Goal: Task Accomplishment & Management: Use online tool/utility

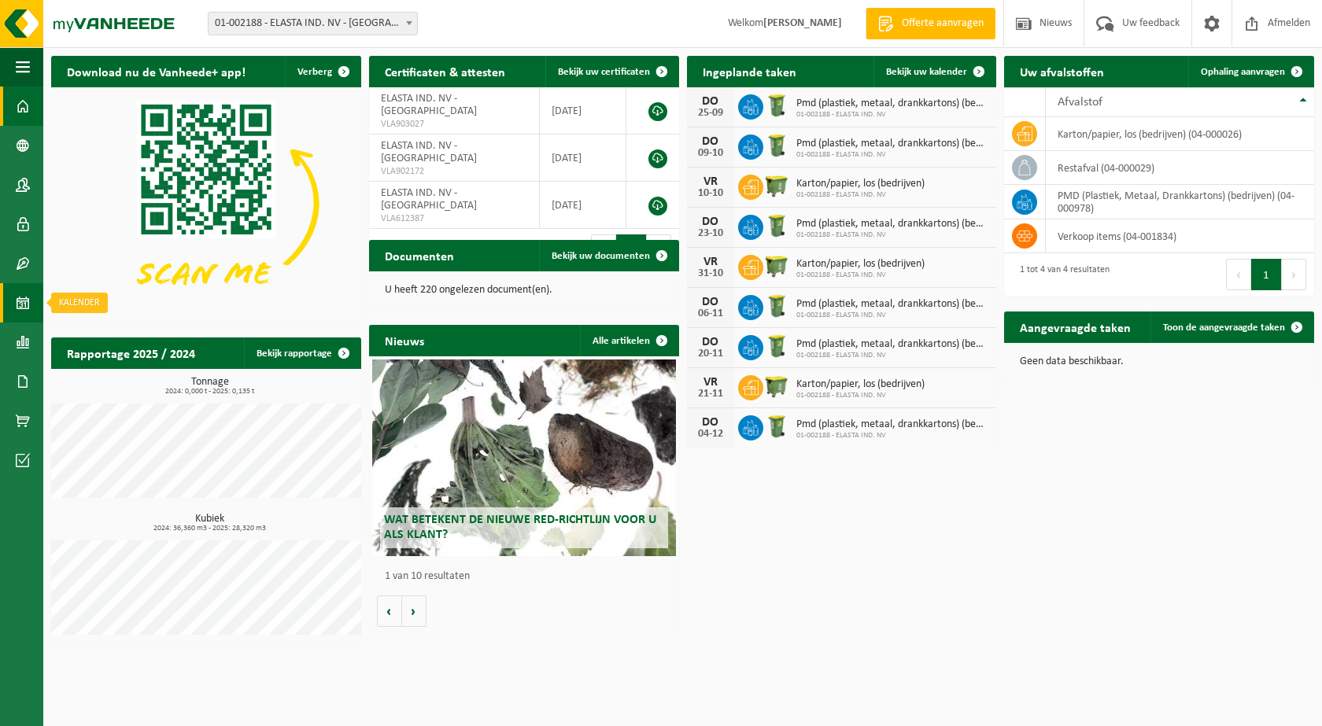
click at [27, 308] on span at bounding box center [23, 302] width 14 height 39
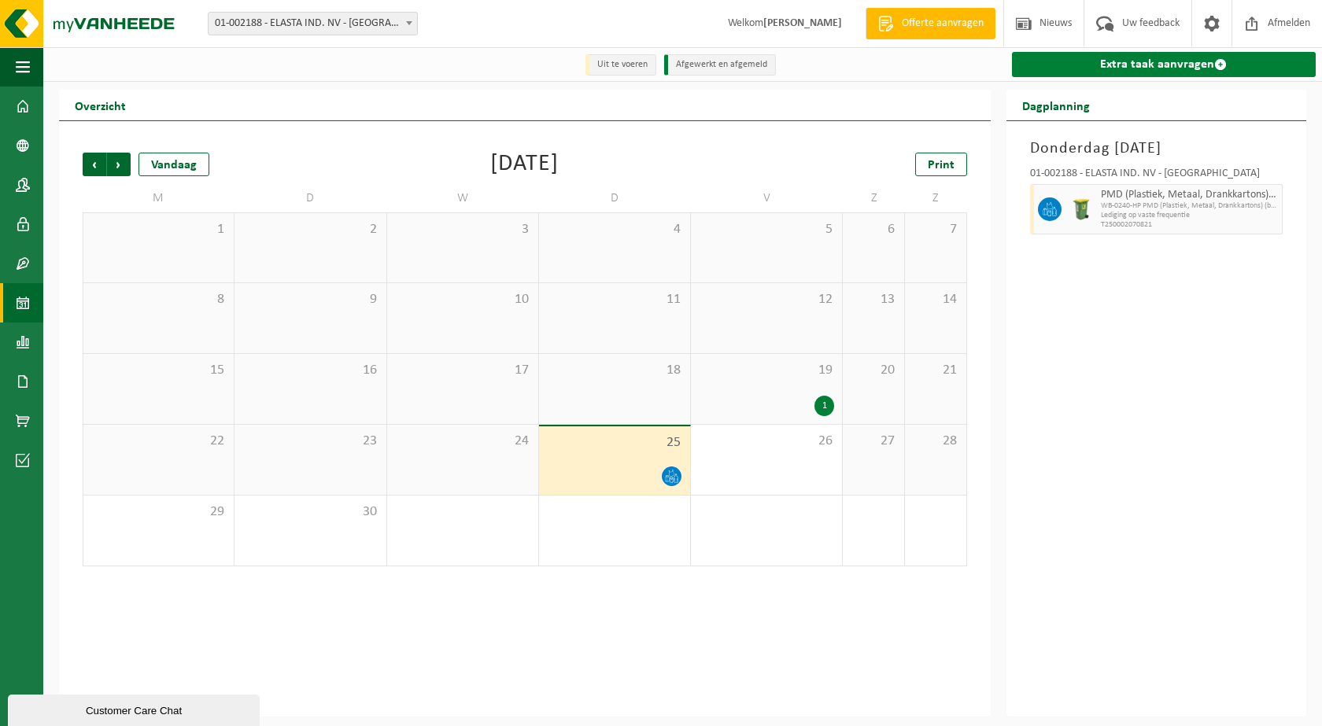
click at [1129, 67] on link "Extra taak aanvragen" at bounding box center [1164, 64] width 304 height 25
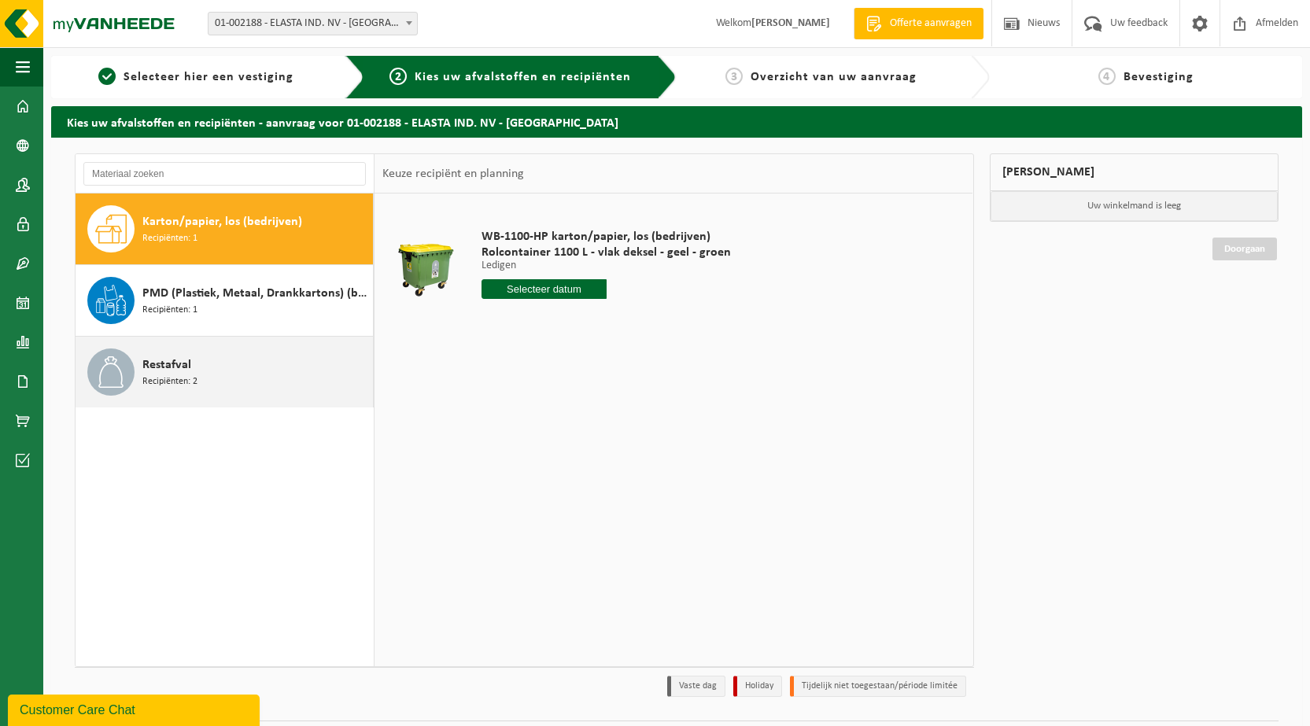
click at [161, 386] on span "Recipiënten: 2" at bounding box center [169, 382] width 55 height 15
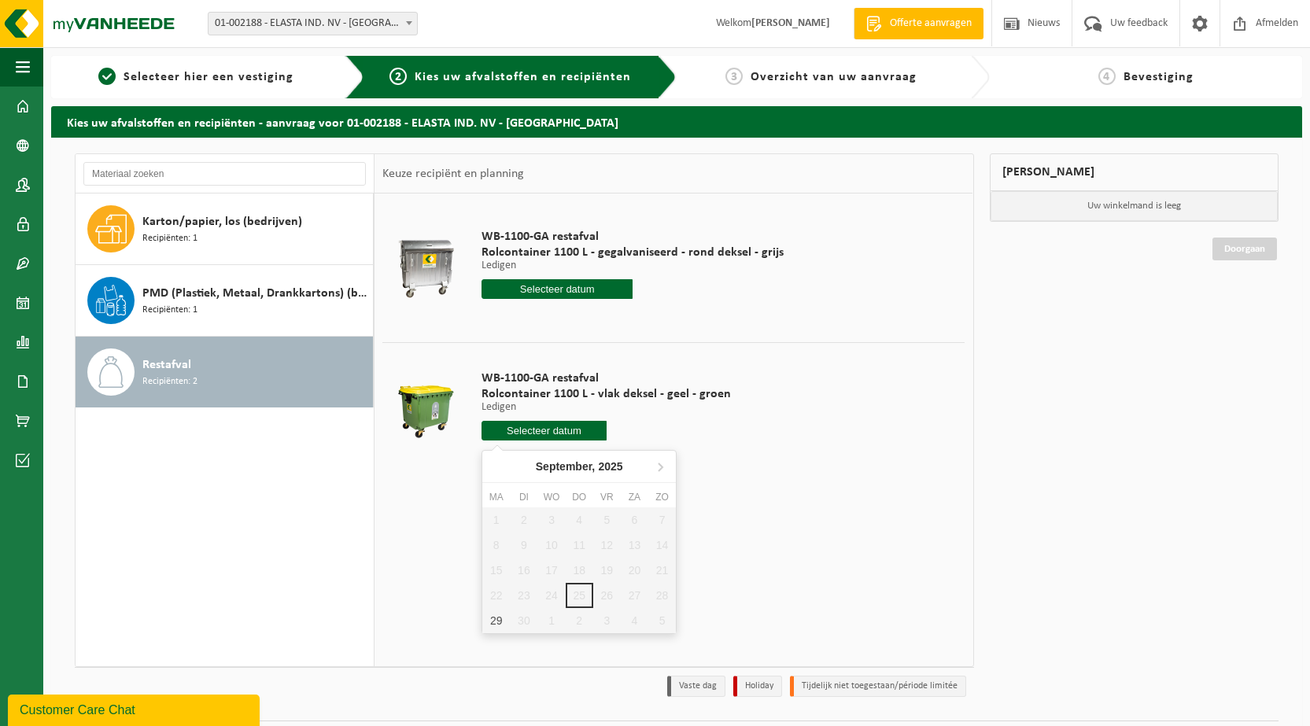
click at [510, 430] on input "text" at bounding box center [544, 431] width 125 height 20
click at [493, 622] on div "29" at bounding box center [496, 620] width 28 height 25
type input "Van 2025-09-29"
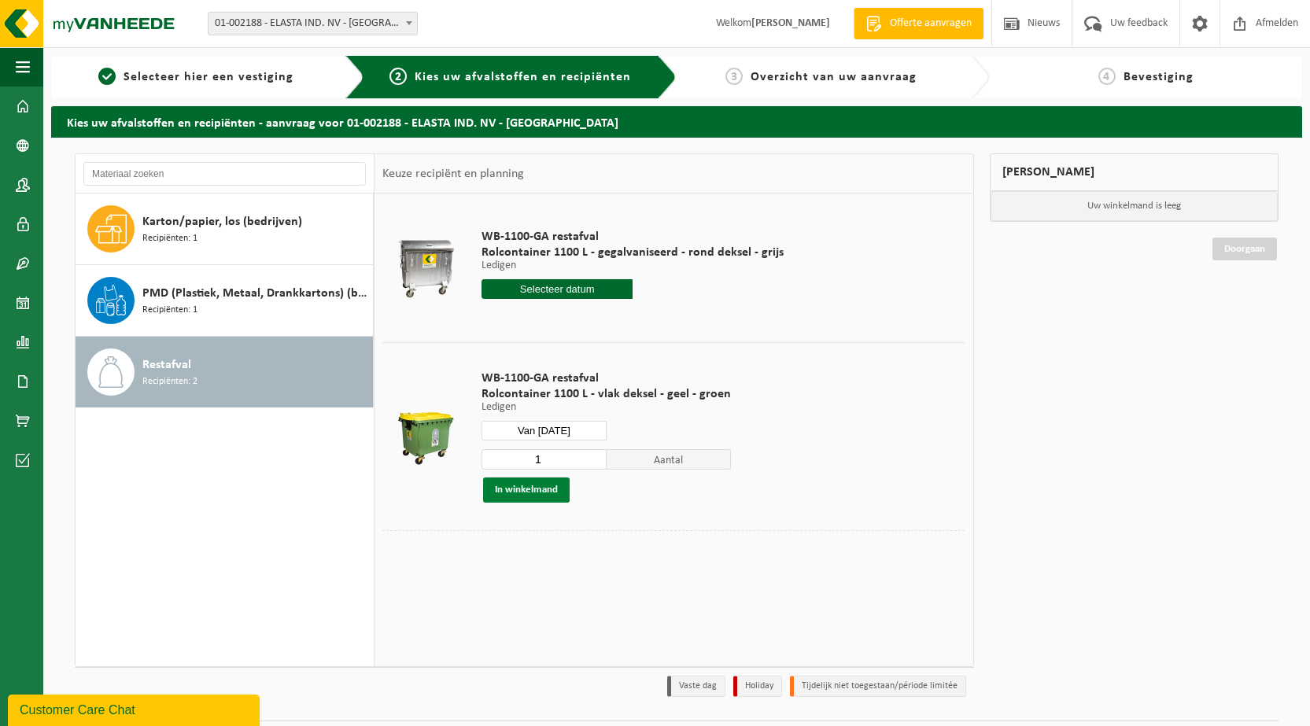
click at [533, 494] on button "In winkelmand" at bounding box center [526, 490] width 87 height 25
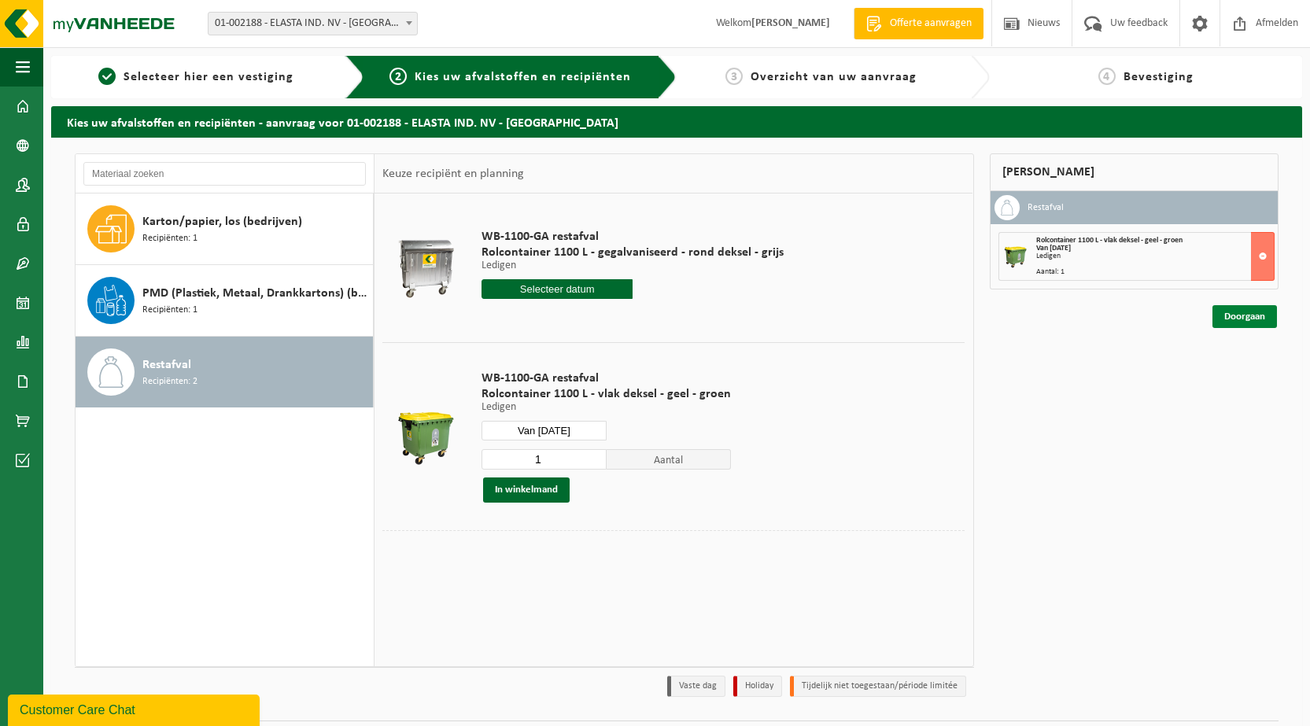
click at [1236, 317] on link "Doorgaan" at bounding box center [1244, 316] width 65 height 23
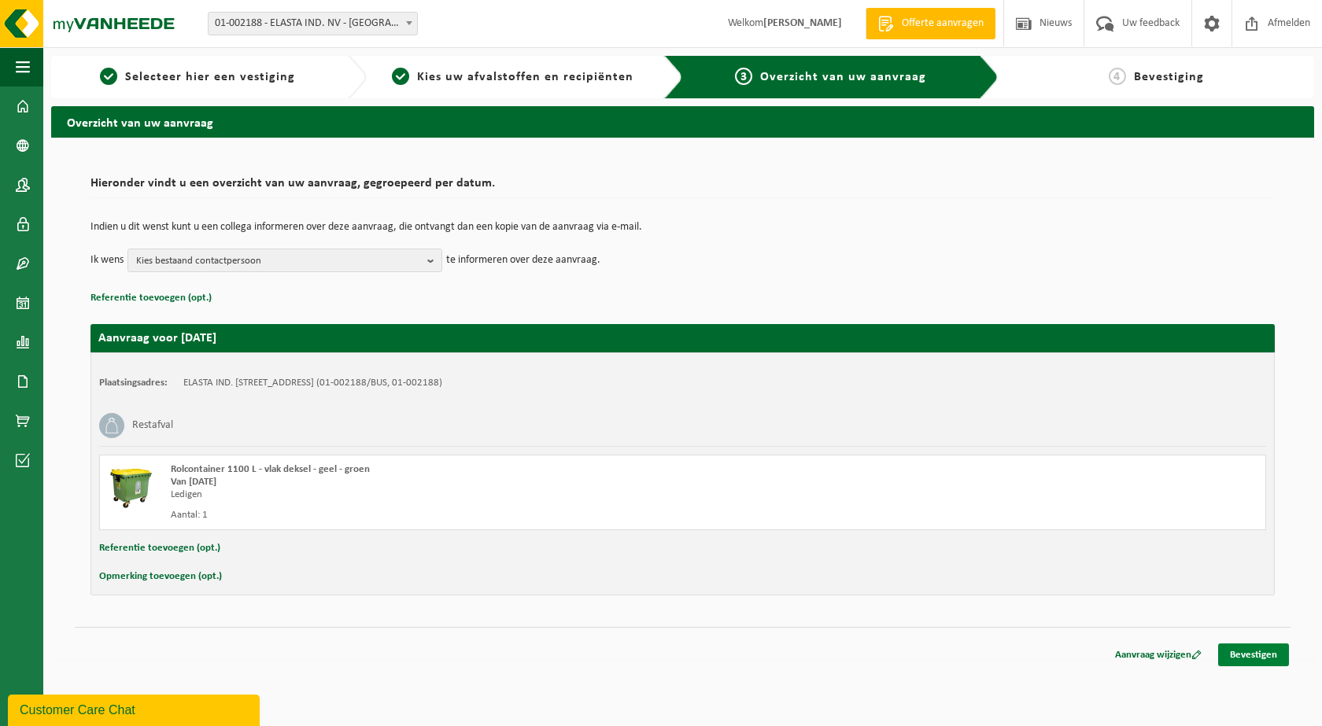
click at [1245, 662] on link "Bevestigen" at bounding box center [1253, 655] width 71 height 23
